Goal: Find contact information: Find contact information

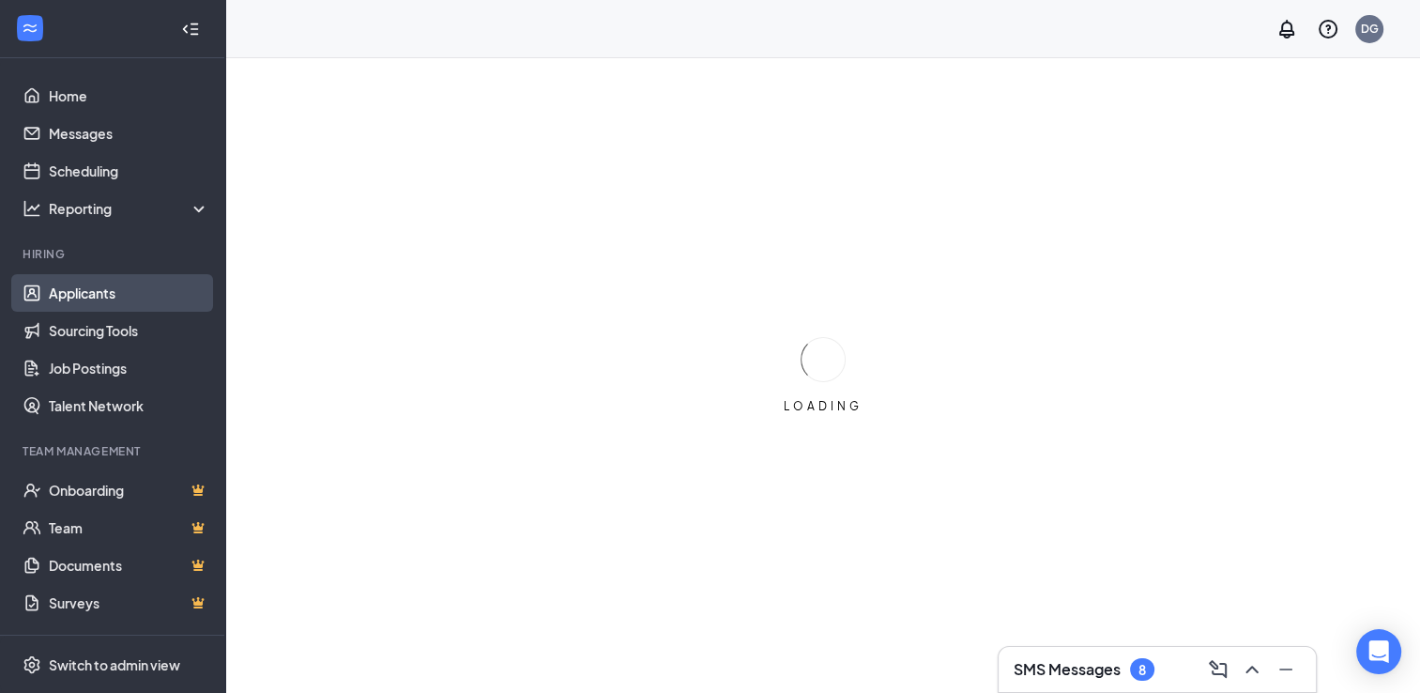
click at [107, 296] on link "Applicants" at bounding box center [129, 293] width 161 height 38
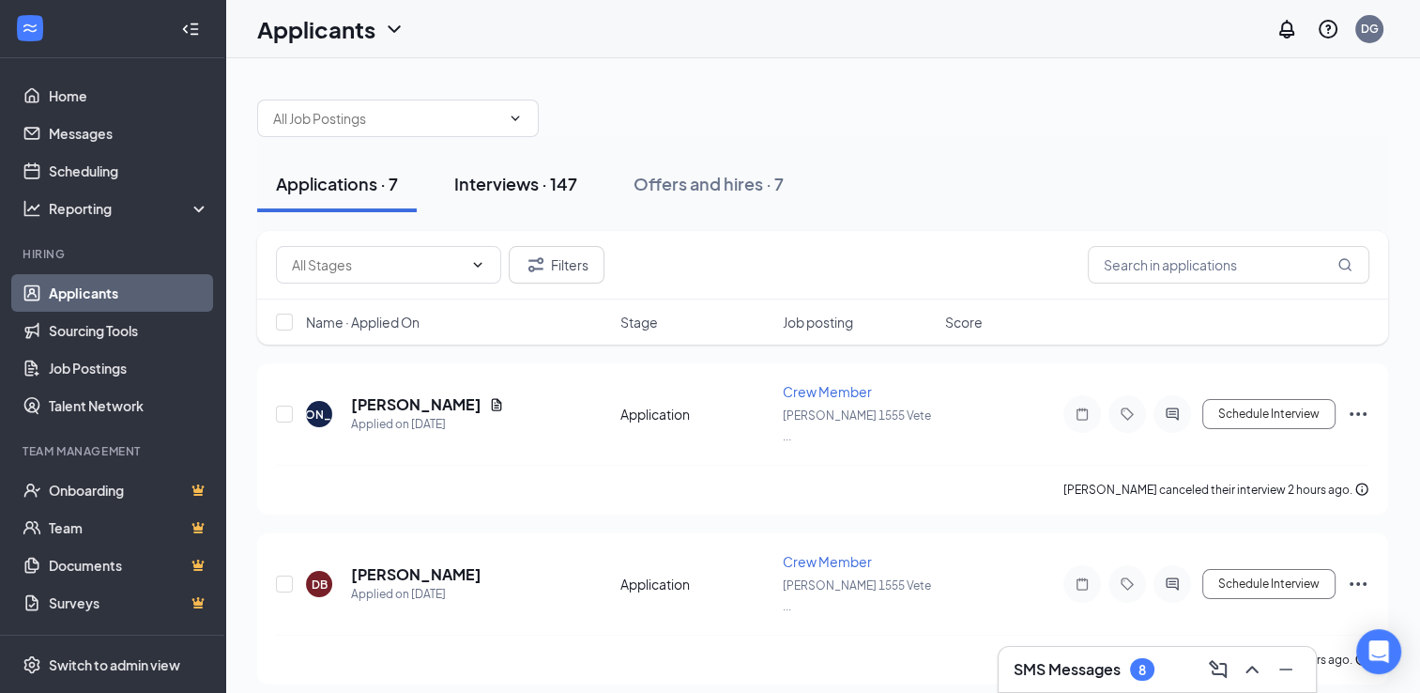
click at [496, 183] on div "Interviews · 147" at bounding box center [515, 183] width 123 height 23
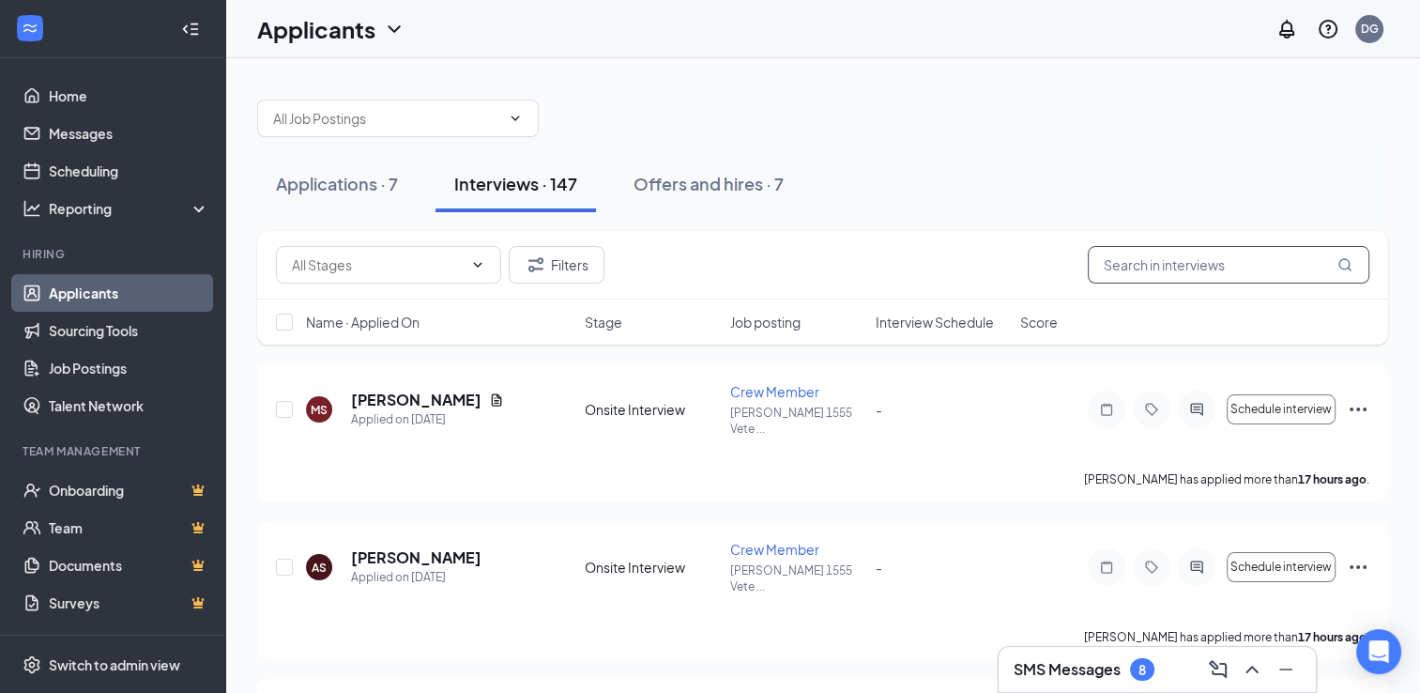
click at [1120, 271] on input "text" at bounding box center [1229, 265] width 282 height 38
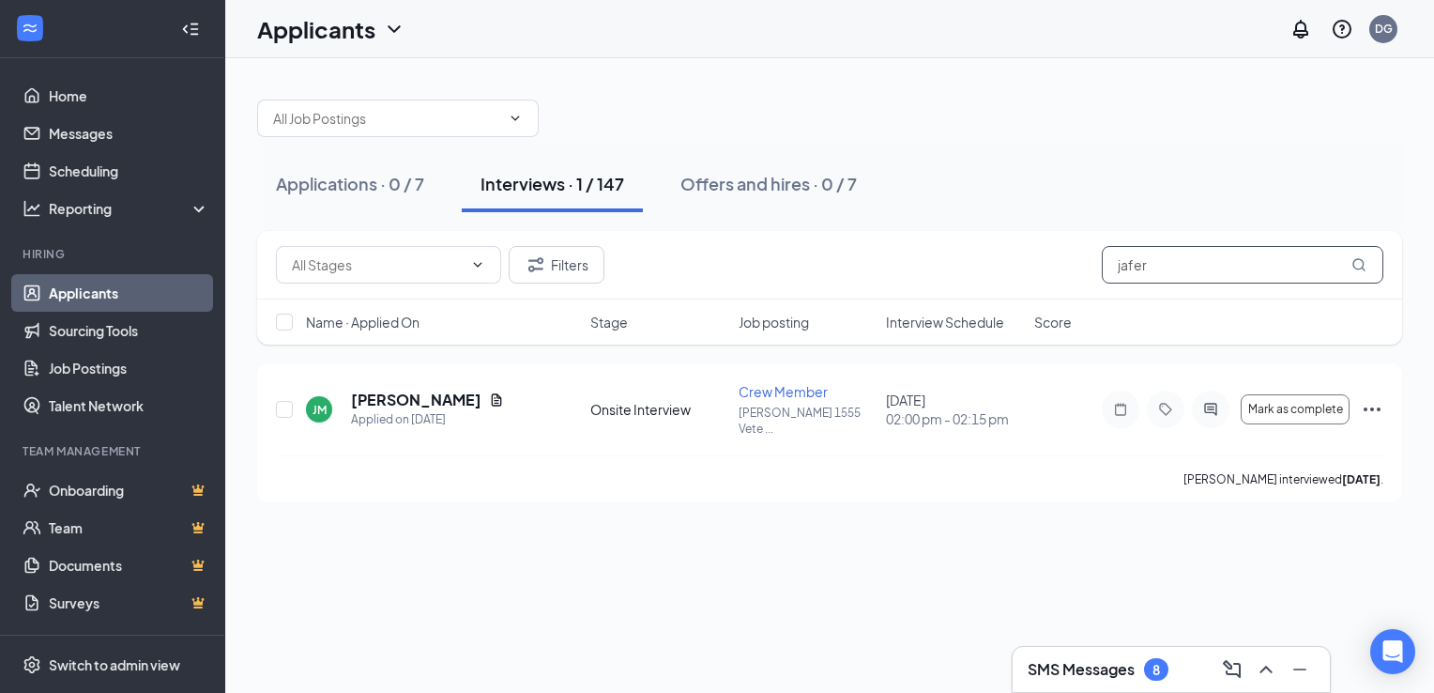
type input "jafer"
click at [387, 396] on h5 "[PERSON_NAME]" at bounding box center [416, 400] width 130 height 21
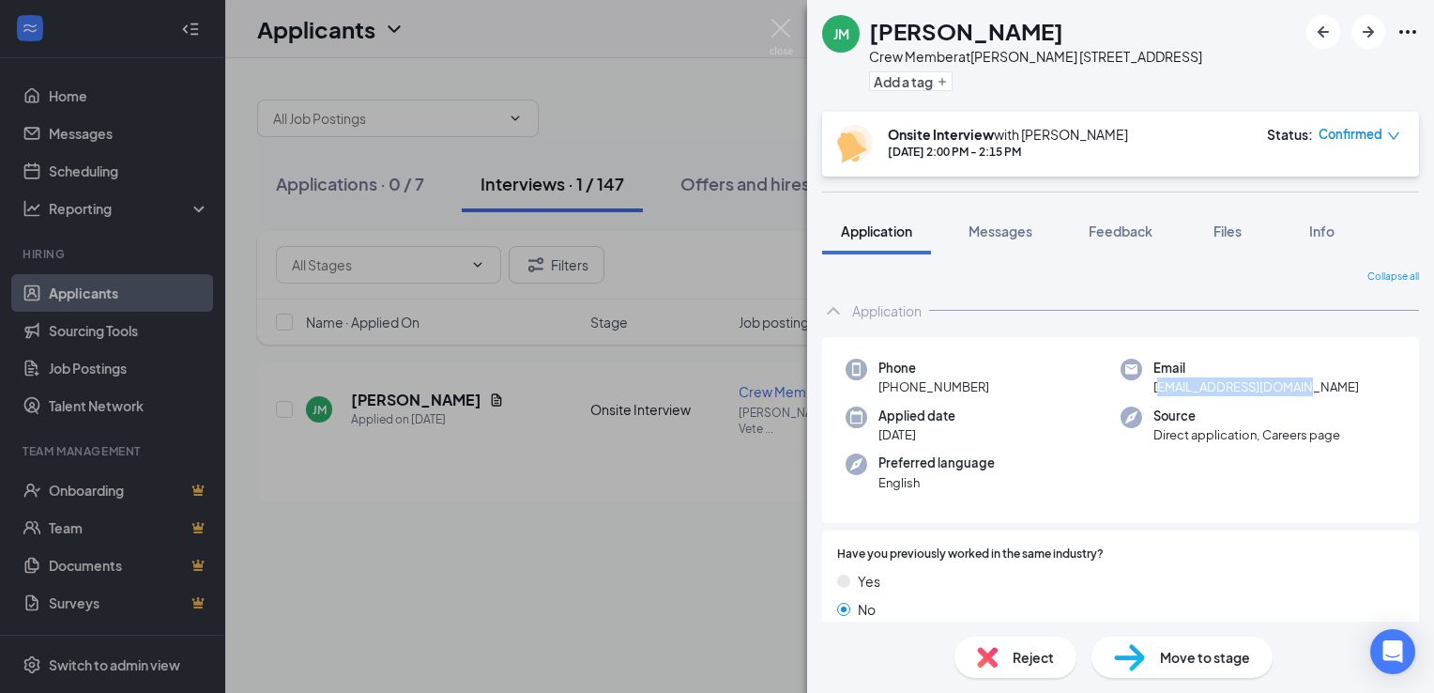
drag, startPoint x: 1149, startPoint y: 411, endPoint x: 1299, endPoint y: 405, distance: 150.3
click at [1299, 396] on span "[EMAIL_ADDRESS][DOMAIN_NAME]" at bounding box center [1257, 386] width 206 height 19
drag, startPoint x: 1299, startPoint y: 405, endPoint x: 1316, endPoint y: 417, distance: 20.3
click at [1316, 417] on div "Phone [PHONE_NUMBER] Email [EMAIL_ADDRESS][DOMAIN_NAME] Applied date [DATE] Sou…" at bounding box center [1120, 430] width 597 height 187
drag, startPoint x: 1142, startPoint y: 405, endPoint x: 1303, endPoint y: 411, distance: 160.6
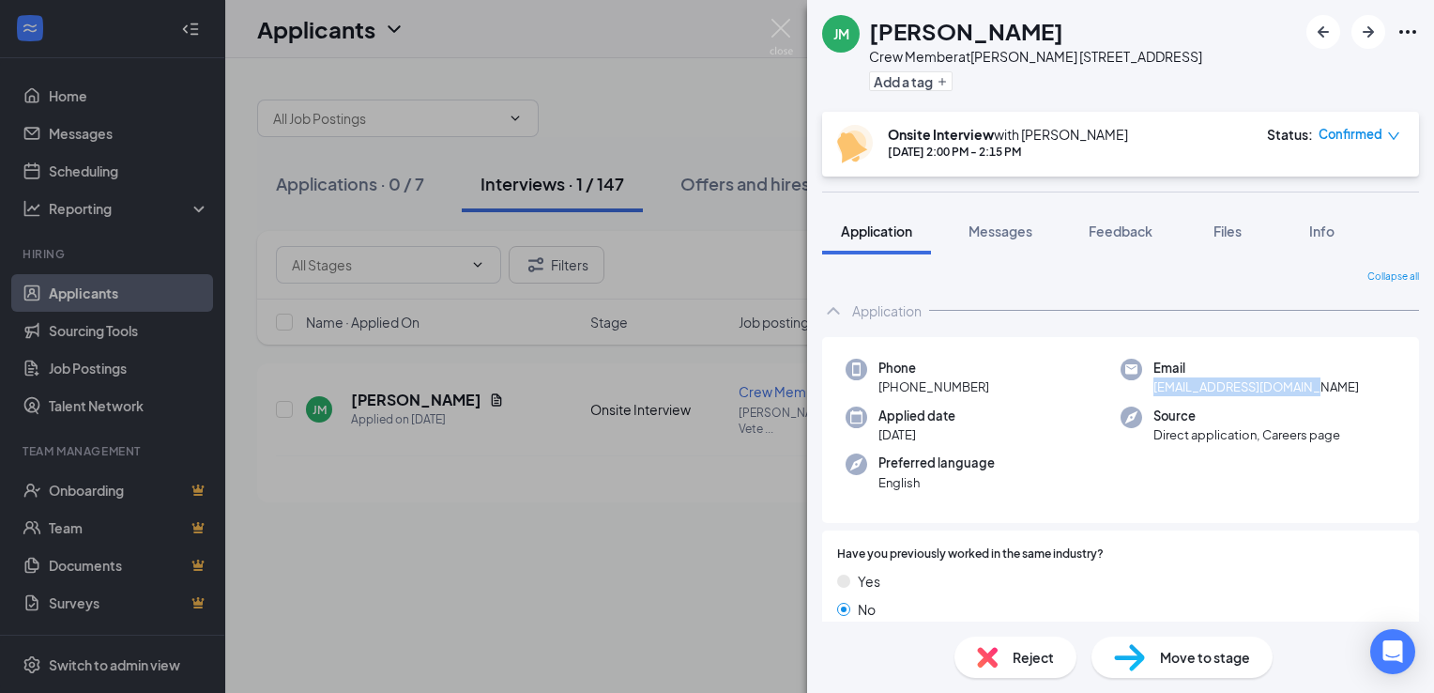
click at [1303, 397] on div "Email [EMAIL_ADDRESS][DOMAIN_NAME]" at bounding box center [1258, 378] width 275 height 38
drag, startPoint x: 1303, startPoint y: 411, endPoint x: 1211, endPoint y: 408, distance: 92.0
copy span "[EMAIL_ADDRESS][DOMAIN_NAME]"
